Goal: Find specific page/section: Find specific page/section

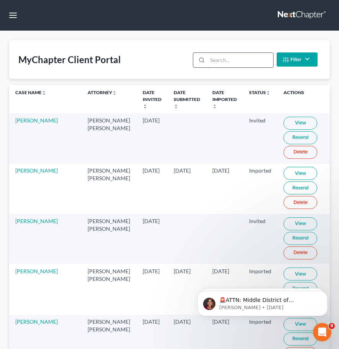
click at [232, 59] on input "search" at bounding box center [240, 60] width 65 height 15
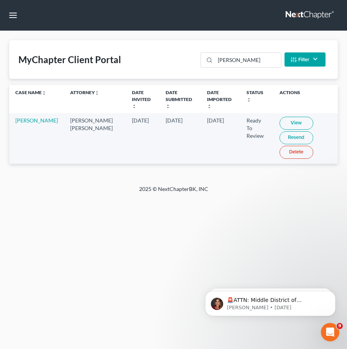
click at [286, 117] on link "View" at bounding box center [296, 123] width 34 height 13
drag, startPoint x: 242, startPoint y: 60, endPoint x: 127, endPoint y: 55, distance: 115.0
click at [161, 58] on div "MyChapter Client Portal [PERSON_NAME] Filter Status Filter... Invited In Progre…" at bounding box center [173, 59] width 328 height 39
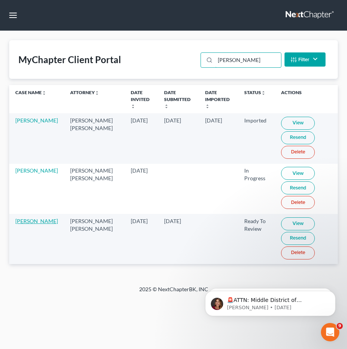
type input "[PERSON_NAME]"
click at [24, 218] on link "[PERSON_NAME]" at bounding box center [36, 221] width 43 height 7
select select "4"
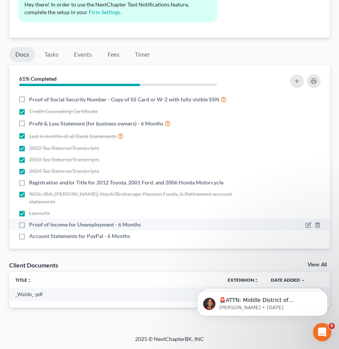
scroll to position [16, 0]
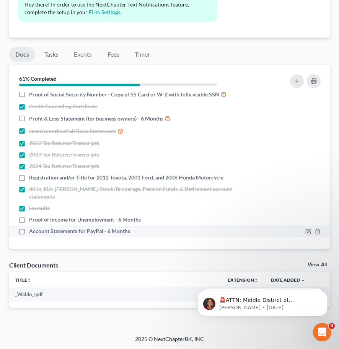
click at [29, 229] on label "Account Statements for PayPal - 6 Months" at bounding box center [79, 231] width 101 height 8
click at [32, 229] on input "Account Statements for PayPal - 6 Months" at bounding box center [34, 229] width 5 height 5
checkbox input "true"
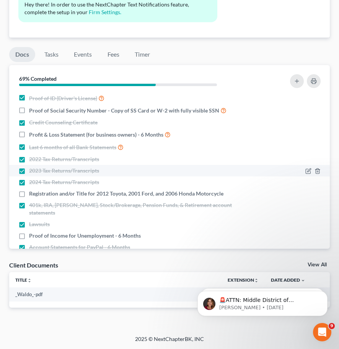
scroll to position [0, 0]
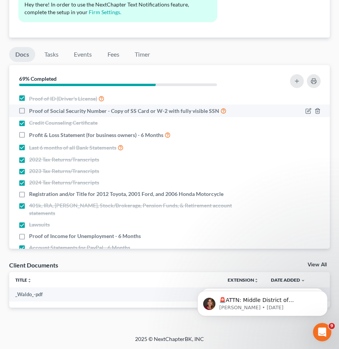
click at [29, 113] on label "Proof of Social Security Number - Copy of SS Card or W-2 with fully visible SSN" at bounding box center [128, 110] width 198 height 9
click at [32, 111] on input "Proof of Social Security Number - Copy of SS Card or W-2 with fully visible SSN" at bounding box center [34, 108] width 5 height 5
checkbox input "true"
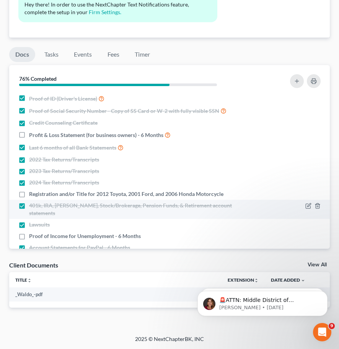
drag, startPoint x: 22, startPoint y: 195, endPoint x: 28, endPoint y: 200, distance: 7.7
click at [29, 195] on label "Registration and/or Title for 2012 Toyota, 2001 Ford, and 2006 Honda Motorcycle" at bounding box center [126, 194] width 195 height 8
click at [32, 195] on input "Registration and/or Title for 2012 Toyota, 2001 Ford, and 2006 Honda Motorcycle" at bounding box center [34, 192] width 5 height 5
checkbox input "true"
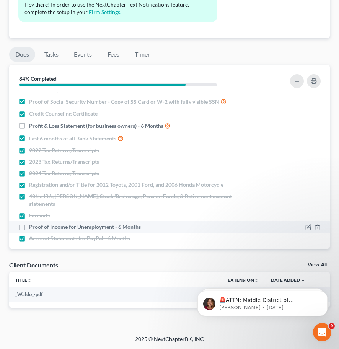
scroll to position [16, 0]
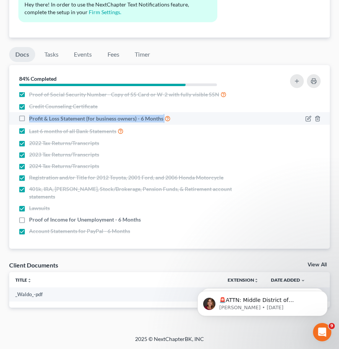
drag, startPoint x: 30, startPoint y: 120, endPoint x: 167, endPoint y: 123, distance: 137.5
click at [167, 123] on label "Profit & Loss Statement (for business owners) - 6 Months" at bounding box center [100, 118] width 142 height 9
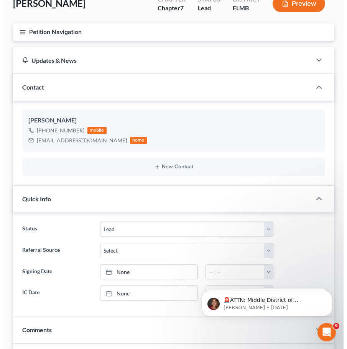
scroll to position [0, 0]
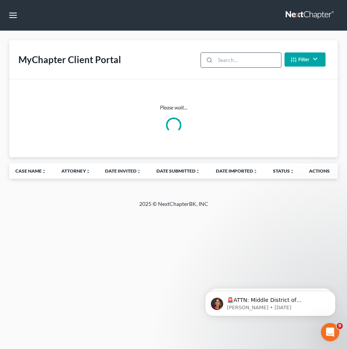
click at [240, 57] on input "search" at bounding box center [247, 60] width 65 height 15
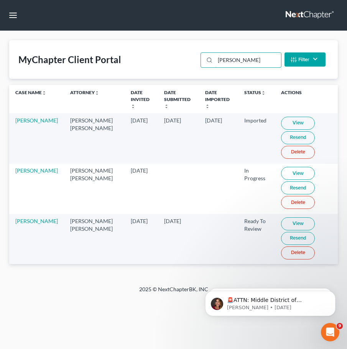
type input "[PERSON_NAME]"
click at [283, 218] on link "View" at bounding box center [298, 224] width 34 height 13
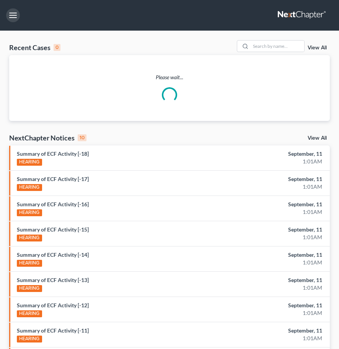
click at [17, 17] on button "button" at bounding box center [13, 15] width 14 height 14
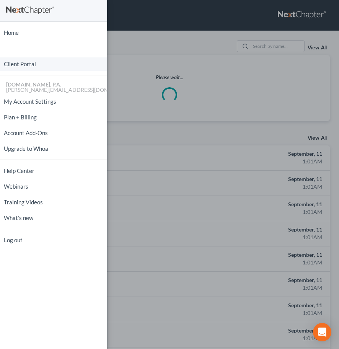
click at [34, 65] on link "Client Portal" at bounding box center [53, 63] width 107 height 13
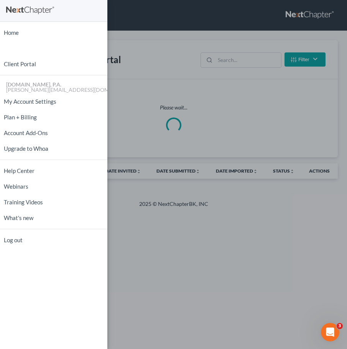
click at [232, 62] on div "Home New Case Client Portal [DOMAIN_NAME], P.A. [PERSON_NAME][EMAIL_ADDRESS][DO…" at bounding box center [173, 174] width 347 height 349
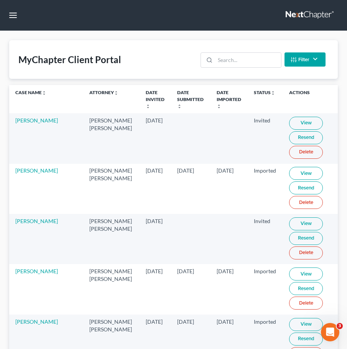
click at [232, 62] on div "Home New Case Client Portal Fresh-Start.Law, P.A. jay@fresh-start.law My Accoun…" at bounding box center [173, 174] width 347 height 349
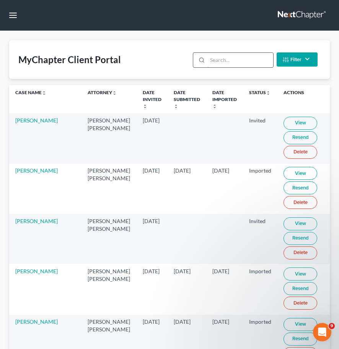
click at [228, 62] on input "search" at bounding box center [240, 60] width 65 height 15
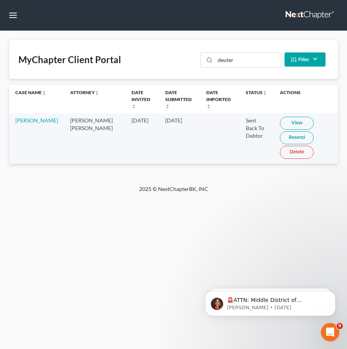
click at [280, 117] on link "View" at bounding box center [297, 123] width 34 height 13
drag, startPoint x: 218, startPoint y: 64, endPoint x: 4, endPoint y: 41, distance: 214.9
click at [153, 58] on div "MyChapter Client Portal deuter Filter Status Filter... Invited In Progress Read…" at bounding box center [173, 59] width 328 height 39
click at [280, 117] on link "View" at bounding box center [297, 123] width 34 height 13
drag, startPoint x: 11, startPoint y: 115, endPoint x: 38, endPoint y: 121, distance: 26.6
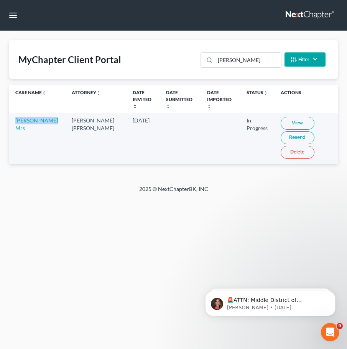
click at [38, 121] on td "[PERSON_NAME] Mrs" at bounding box center [37, 138] width 56 height 50
copy link "Norma Borrero"
drag, startPoint x: 260, startPoint y: 65, endPoint x: 79, endPoint y: 50, distance: 181.0
click at [154, 57] on div "MyChapter Client Portal norma Filter Status Filter... Invited In Progress Ready…" at bounding box center [173, 59] width 328 height 39
click at [280, 117] on link "View" at bounding box center [297, 123] width 34 height 13
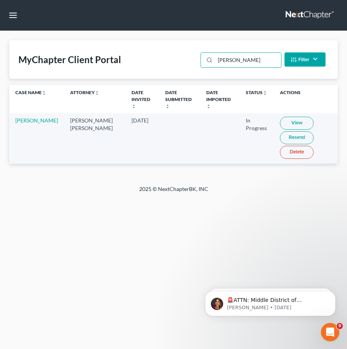
drag, startPoint x: 244, startPoint y: 65, endPoint x: 154, endPoint y: 58, distance: 91.0
click at [159, 59] on div "MyChapter Client Portal juarez Filter Status Filter... Invited In Progress Read…" at bounding box center [173, 59] width 328 height 39
drag, startPoint x: 245, startPoint y: 62, endPoint x: 12, endPoint y: 46, distance: 233.4
click at [35, 46] on div "MyChapter Client Portal breslow Filter Status Filter... Invited In Progress Rea…" at bounding box center [173, 59] width 328 height 39
type input "dona"
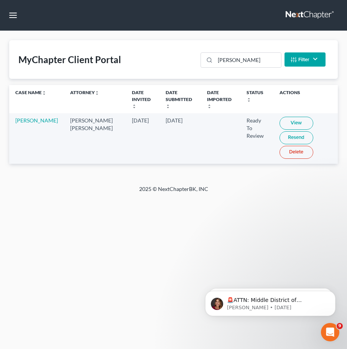
click at [279, 117] on link "View" at bounding box center [296, 123] width 34 height 13
drag, startPoint x: 13, startPoint y: 115, endPoint x: 41, endPoint y: 129, distance: 31.4
click at [41, 129] on td "[PERSON_NAME]" at bounding box center [36, 138] width 55 height 50
copy link "[PERSON_NAME]"
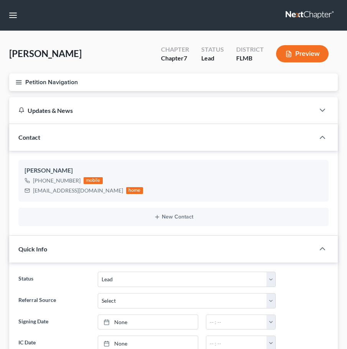
select select "4"
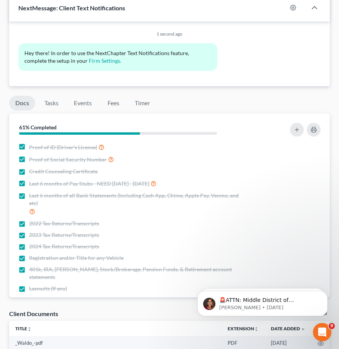
scroll to position [479, 0]
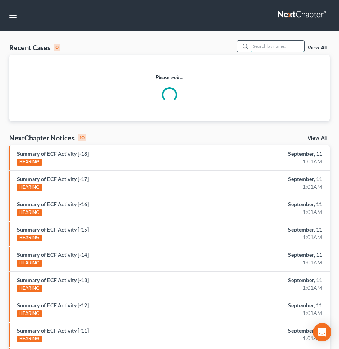
click at [261, 49] on input "search" at bounding box center [278, 46] width 54 height 11
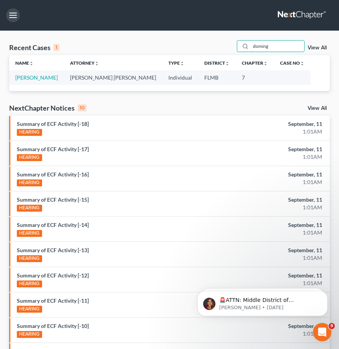
type input "doming"
click at [17, 18] on button "button" at bounding box center [13, 15] width 14 height 14
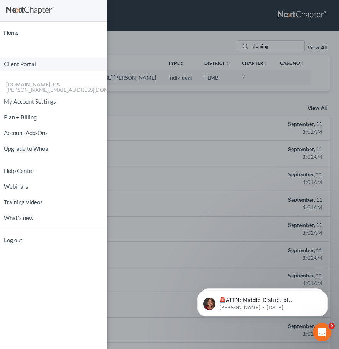
click at [32, 63] on link "Client Portal" at bounding box center [53, 63] width 107 height 13
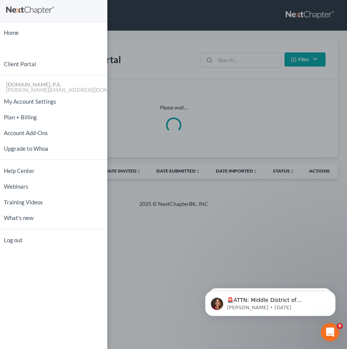
click at [239, 59] on div "Home New Case Client Portal [DOMAIN_NAME], P.A. [PERSON_NAME][EMAIL_ADDRESS][DO…" at bounding box center [173, 174] width 347 height 349
click at [231, 60] on div "Home New Case Client Portal [DOMAIN_NAME], P.A. [PERSON_NAME][EMAIL_ADDRESS][DO…" at bounding box center [173, 174] width 347 height 349
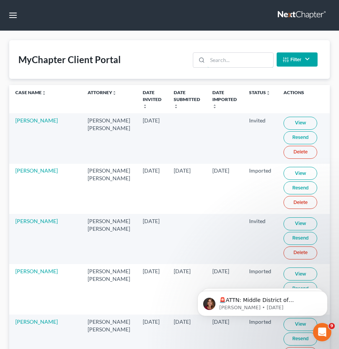
click at [230, 61] on input "search" at bounding box center [240, 60] width 65 height 15
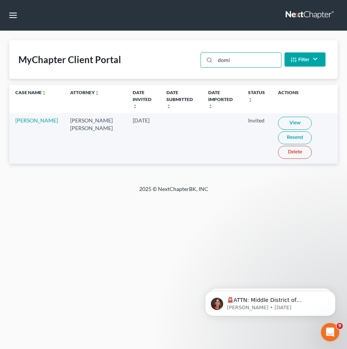
drag, startPoint x: 188, startPoint y: 64, endPoint x: 158, endPoint y: 64, distance: 29.9
click at [169, 64] on div "MyChapter Client Portal domi Filter Status Filter... Invited In Progress Ready …" at bounding box center [173, 59] width 328 height 39
type input "g"
drag, startPoint x: 221, startPoint y: 61, endPoint x: 186, endPoint y: 60, distance: 34.5
click at [195, 61] on div "MyChapter Client Portal hahn Filter Status Filter... Invited In Progress Ready …" at bounding box center [173, 59] width 328 height 39
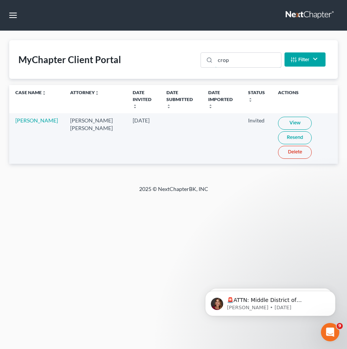
click at [152, 58] on div "MyChapter Client Portal crop Filter Status Filter... Invited In Progress Ready …" at bounding box center [173, 59] width 328 height 39
drag, startPoint x: 234, startPoint y: 63, endPoint x: 60, endPoint y: 47, distance: 174.6
click at [113, 48] on div "MyChapter Client Portal coel Filter Status Filter... Invited In Progress Ready …" at bounding box center [173, 59] width 328 height 39
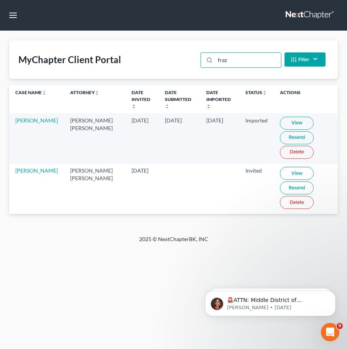
drag, startPoint x: 233, startPoint y: 60, endPoint x: 164, endPoint y: 55, distance: 69.1
click at [200, 59] on div "fraz Filter Status Filter... Invited In Progress Ready To Review Reviewed Impor…" at bounding box center [262, 59] width 131 height 20
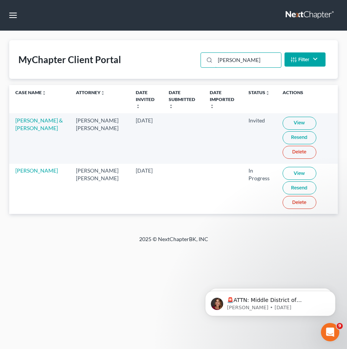
type input "jackson"
click at [290, 167] on link "View" at bounding box center [299, 173] width 34 height 13
drag, startPoint x: 250, startPoint y: 59, endPoint x: 156, endPoint y: 55, distance: 93.9
click at [156, 55] on div "MyChapter Client Portal jackson Filter Status Filter... Invited In Progress Rea…" at bounding box center [173, 59] width 328 height 39
